Goal: Information Seeking & Learning: Learn about a topic

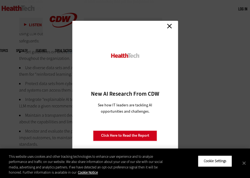
scroll to position [1345, 0]
click at [169, 25] on link "Close" at bounding box center [169, 26] width 8 height 8
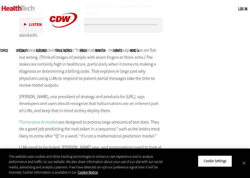
scroll to position [1448, 0]
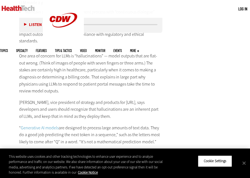
click at [119, 99] on p "[PERSON_NAME], vice president of strategy and products for [URL], says develope…" at bounding box center [90, 109] width 143 height 21
click at [97, 99] on p "[PERSON_NAME], vice president of strategy and products for [URL], says develope…" at bounding box center [90, 109] width 143 height 21
click at [90, 62] on div "LLMs, Data Privacy, Patient Safety and Hallucinations Earlier this year, the Wo…" at bounding box center [90, 86] width 143 height 486
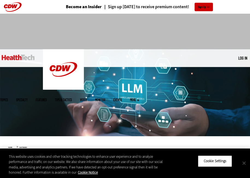
click at [242, 160] on button "Close" at bounding box center [244, 163] width 12 height 12
